Goal: Subscribe to service/newsletter

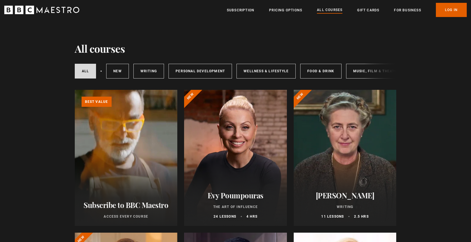
click at [218, 140] on div at bounding box center [235, 158] width 103 height 136
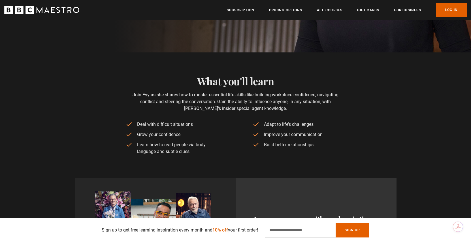
scroll to position [192, 0]
click at [339, 10] on link "All Courses" at bounding box center [329, 10] width 25 height 6
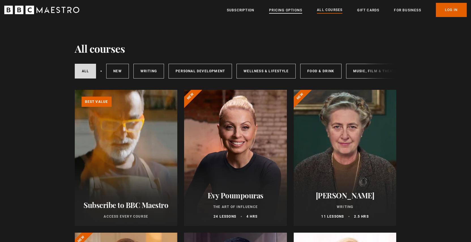
click at [294, 12] on link "Pricing Options" at bounding box center [285, 10] width 33 height 6
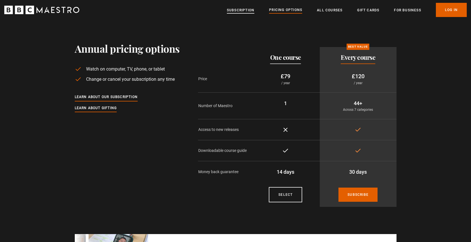
click at [250, 11] on link "Subscription" at bounding box center [240, 10] width 27 height 6
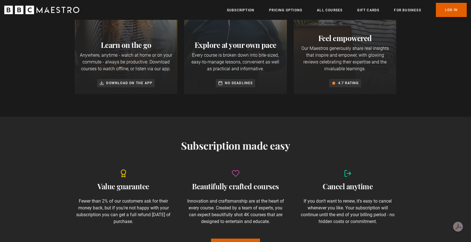
scroll to position [260, 0]
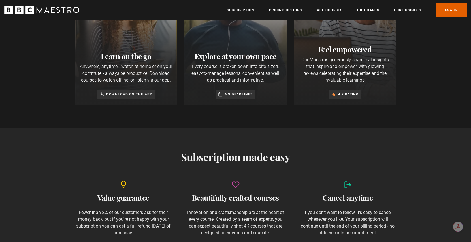
click at [62, 6] on icon "BBC Maestro" at bounding box center [41, 10] width 75 height 8
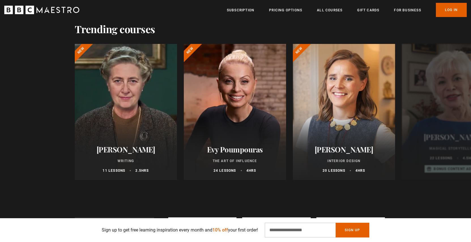
scroll to position [272, 0]
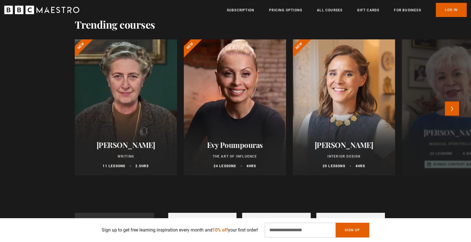
click at [249, 102] on div at bounding box center [235, 107] width 112 height 149
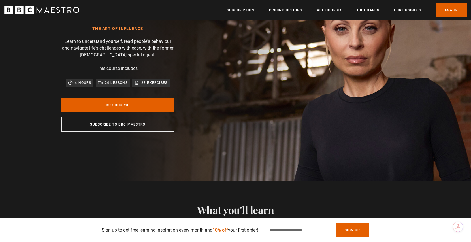
scroll to position [68, 0]
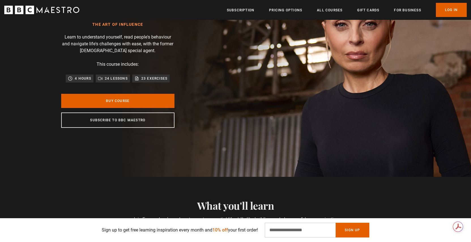
click at [188, 171] on div "Evy Poumpouras The Art of Influence Learn to understand yourself, read people's…" at bounding box center [117, 64] width 181 height 225
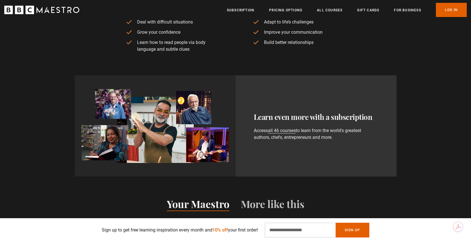
scroll to position [0, 74]
click at [283, 232] on input "Email Address" at bounding box center [300, 229] width 71 height 15
type input "**********"
click at [347, 232] on button "Sign Up" at bounding box center [351, 229] width 33 height 15
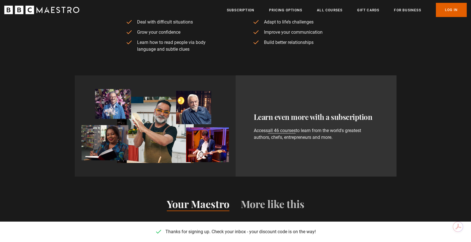
click at [327, 54] on div "Learn even more with a subscription Access all 46 courses to learn from the wor…" at bounding box center [235, 115] width 471 height 124
click at [434, 80] on div "Learn even more with a subscription Access all 46 courses to learn from the wor…" at bounding box center [235, 115] width 471 height 124
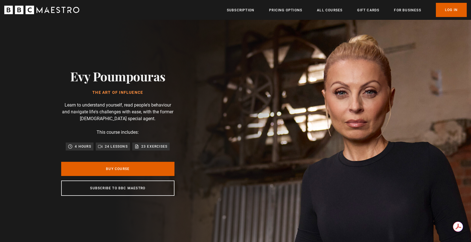
scroll to position [0, 519]
